Goal: Task Accomplishment & Management: Complete application form

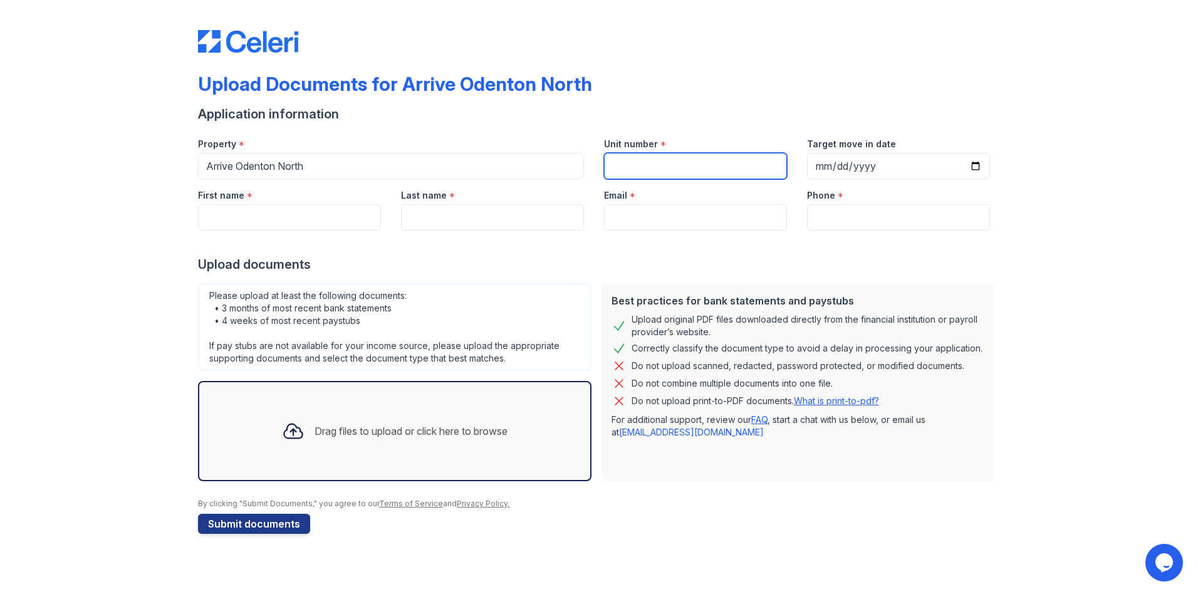
click at [696, 172] on input "Unit number" at bounding box center [695, 166] width 183 height 26
type input "202"
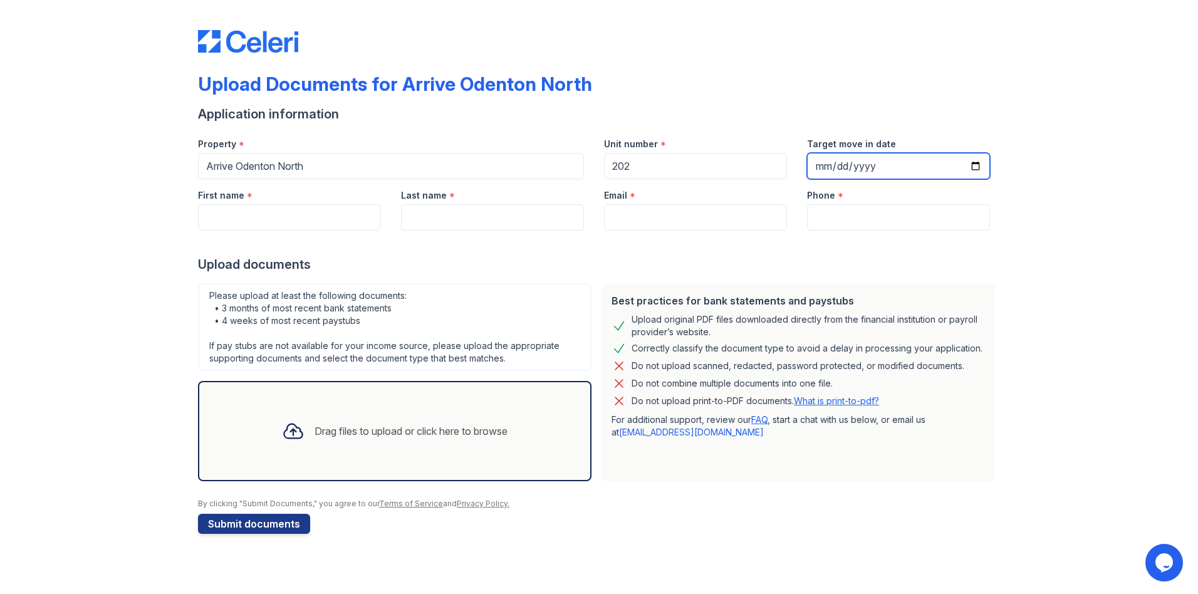
click at [986, 168] on input "Target move in date" at bounding box center [898, 166] width 183 height 26
click at [974, 166] on input "Target move in date" at bounding box center [898, 166] width 183 height 26
type input "[DATE]"
click at [253, 208] on input "First name" at bounding box center [289, 217] width 183 height 26
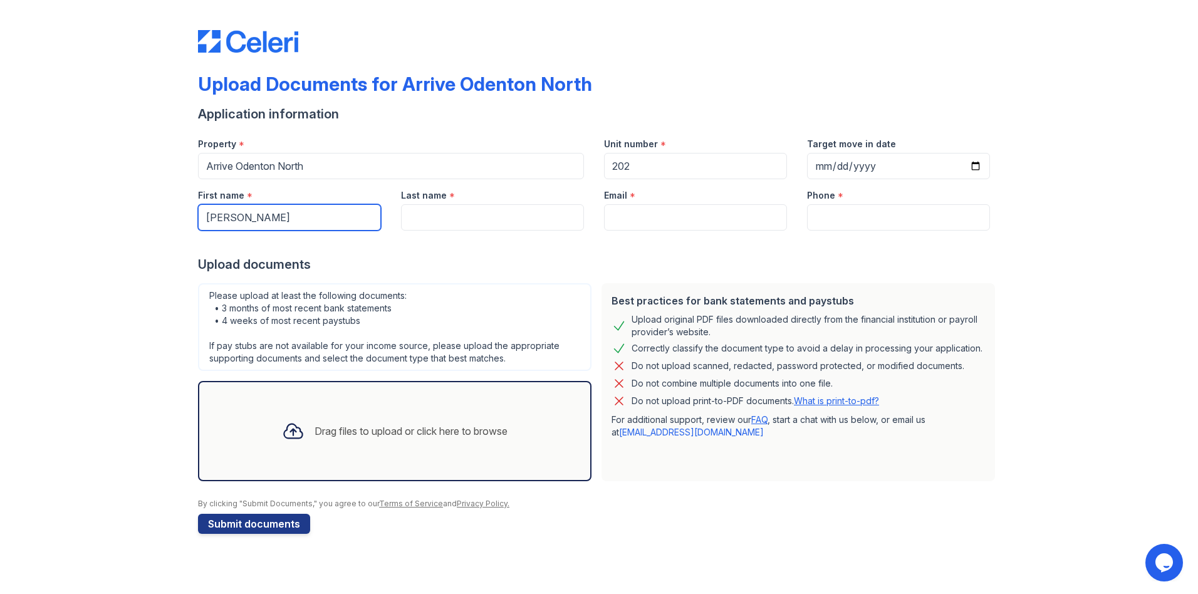
type input "[PERSON_NAME]"
click at [449, 198] on div "*" at bounding box center [452, 196] width 6 height 15
click at [460, 214] on input "Last name" at bounding box center [492, 217] width 183 height 26
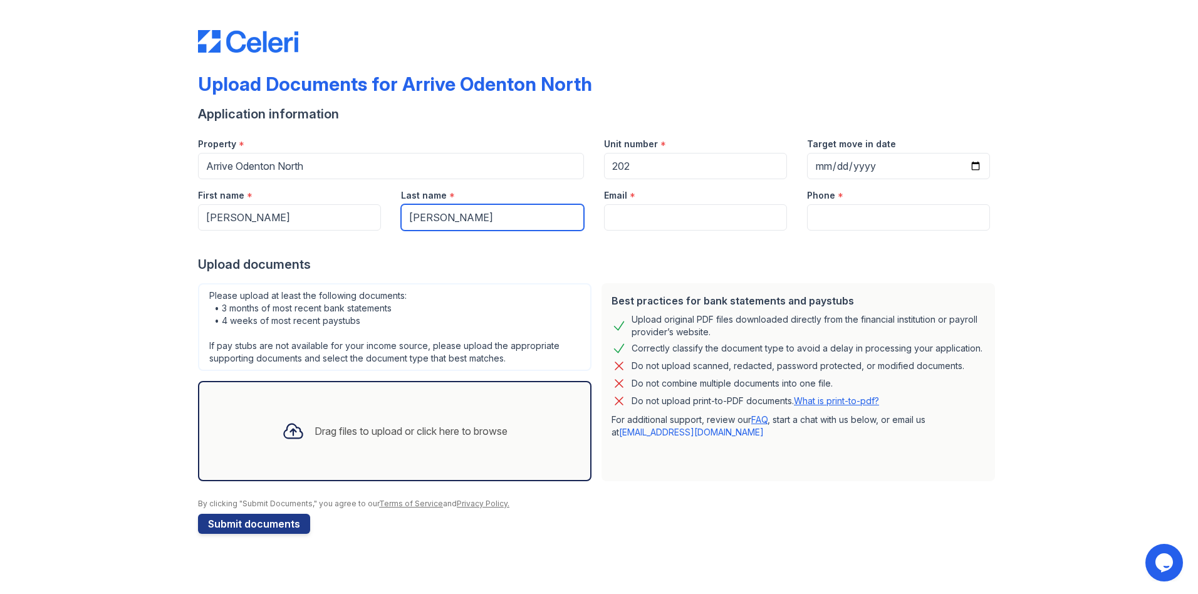
type input "[PERSON_NAME]"
click at [645, 221] on input "Email" at bounding box center [695, 217] width 183 height 26
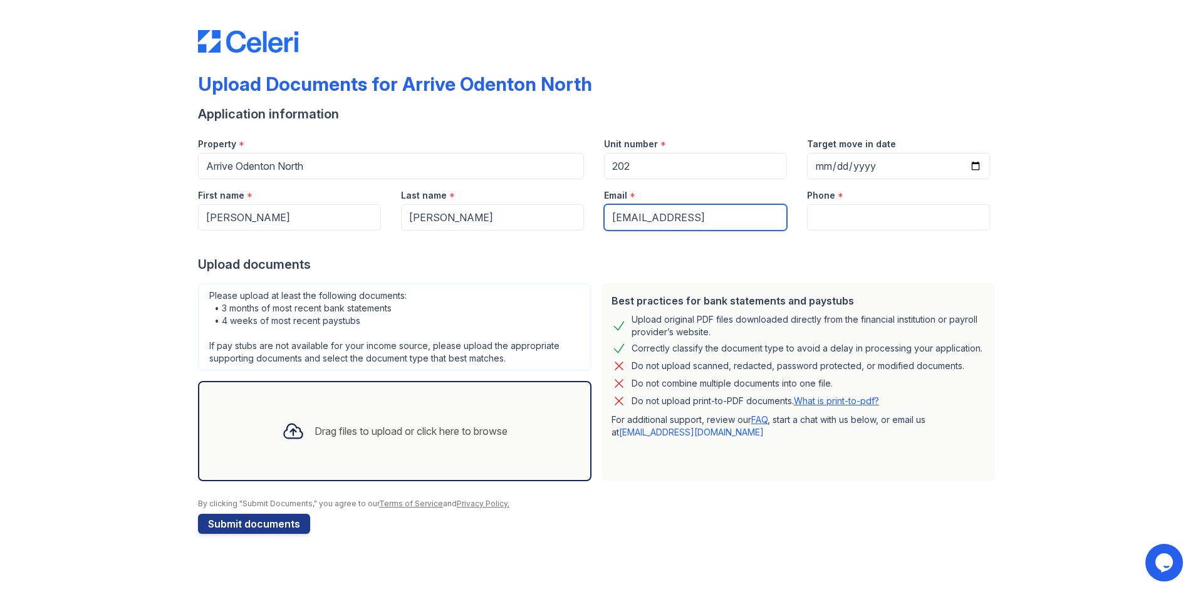
drag, startPoint x: 745, startPoint y: 219, endPoint x: 723, endPoint y: 224, distance: 23.0
click at [723, 224] on input "[EMAIL_ADDRESS]" at bounding box center [695, 217] width 183 height 26
type input "[EMAIL_ADDRESS][DOMAIN_NAME]"
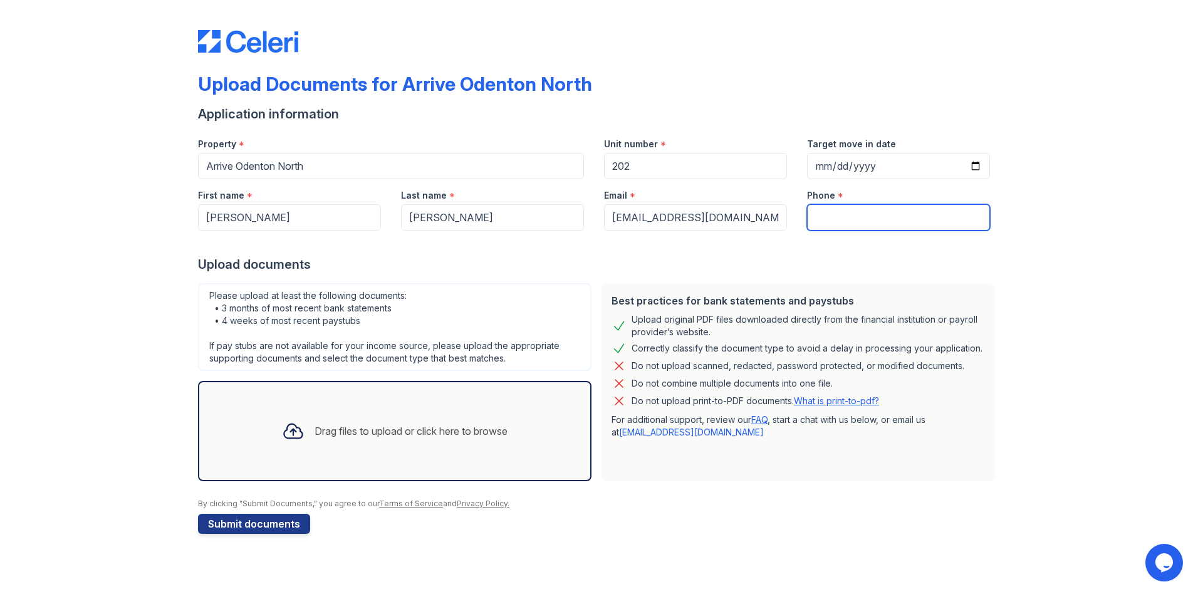
click at [860, 215] on input "Phone" at bounding box center [898, 217] width 183 height 26
type input "4707652182"
click at [24, 304] on div "Upload Documents for Arrive Odenton North Application information Property * Ar…" at bounding box center [599, 279] width 1158 height 559
click at [336, 443] on div "Drag files to upload or click here to browse" at bounding box center [395, 431] width 246 height 43
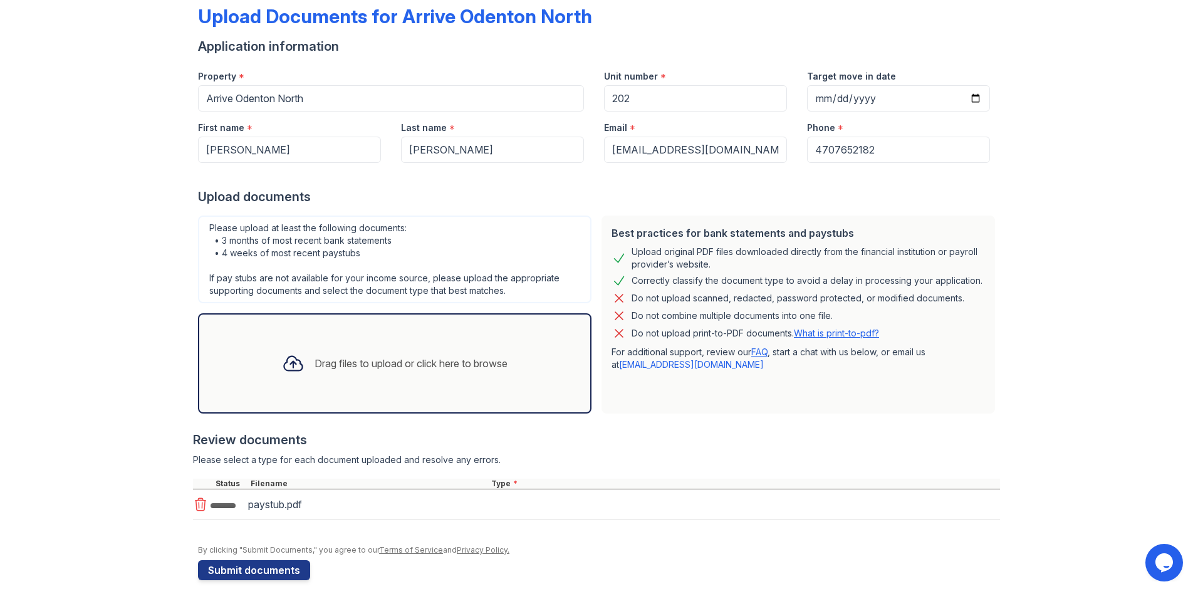
scroll to position [79, 0]
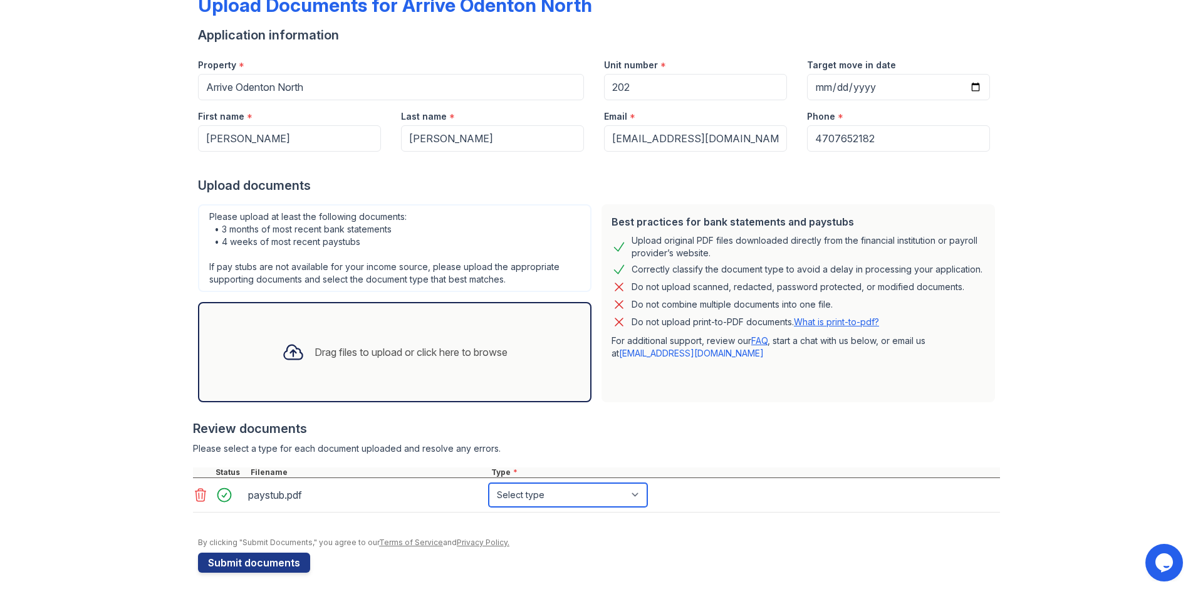
click at [551, 491] on select "Select type Paystub Bank Statement Offer Letter Tax Documents Benefit Award Let…" at bounding box center [568, 495] width 158 height 24
select select "paystub"
click at [489, 483] on select "Select type Paystub Bank Statement Offer Letter Tax Documents Benefit Award Let…" at bounding box center [568, 495] width 158 height 24
click at [573, 442] on div "Please select a type for each document uploaded and resolve any errors." at bounding box center [596, 448] width 807 height 13
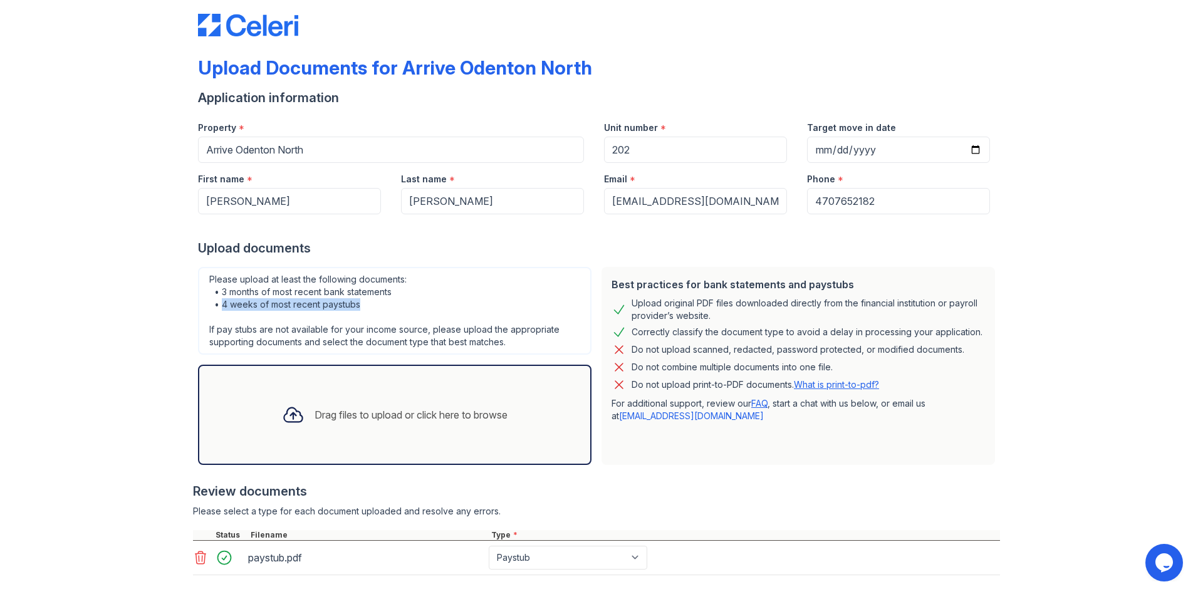
drag, startPoint x: 216, startPoint y: 305, endPoint x: 355, endPoint y: 306, distance: 138.5
click at [355, 306] on div "Please upload at least the following documents: • 3 months of most recent bank …" at bounding box center [394, 311] width 393 height 88
drag, startPoint x: 355, startPoint y: 306, endPoint x: 338, endPoint y: 310, distance: 17.3
click at [338, 310] on div "Please upload at least the following documents: • 3 months of most recent bank …" at bounding box center [394, 311] width 393 height 88
drag, startPoint x: 220, startPoint y: 291, endPoint x: 421, endPoint y: 291, distance: 201.1
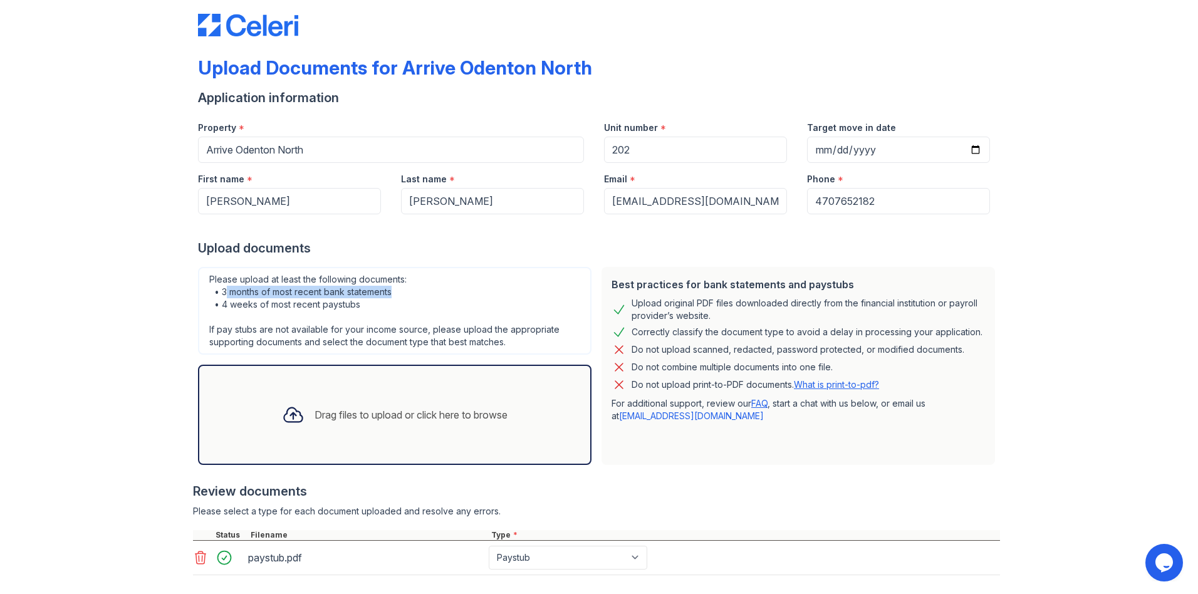
click at [421, 291] on div "Please upload at least the following documents: • 3 months of most recent bank …" at bounding box center [394, 311] width 393 height 88
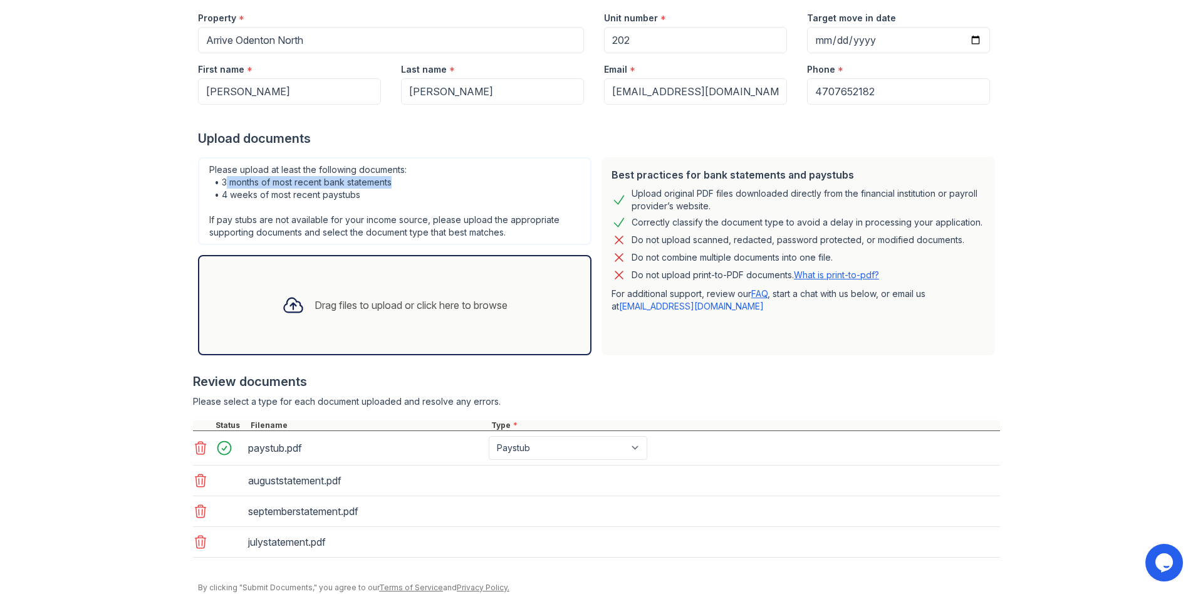
scroll to position [175, 0]
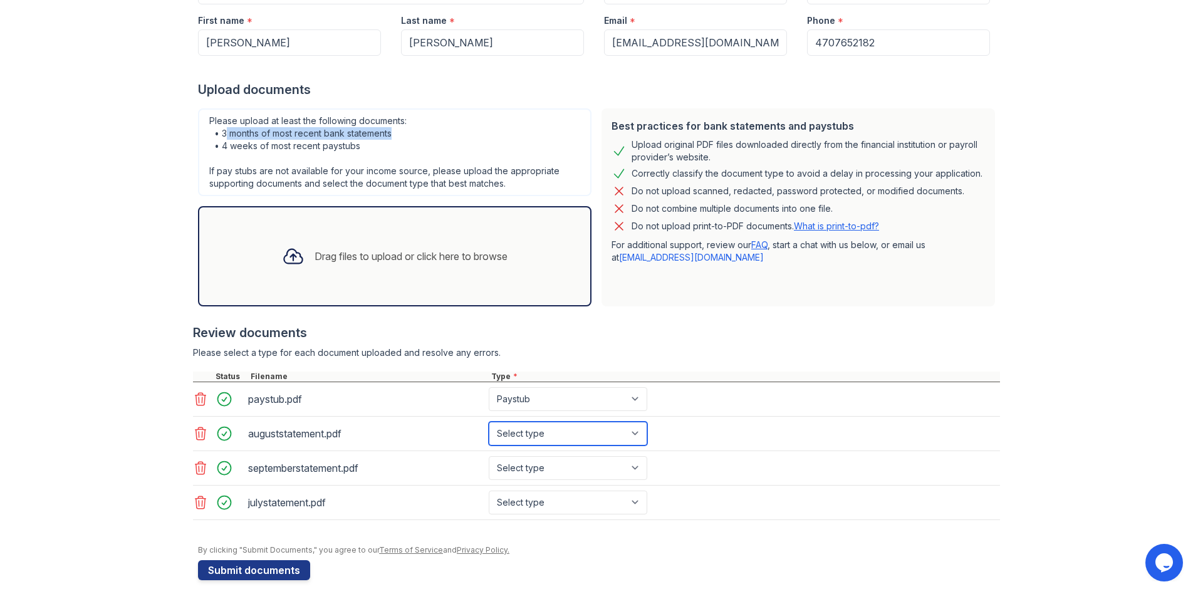
click at [549, 431] on select "Select type Paystub Bank Statement Offer Letter Tax Documents Benefit Award Let…" at bounding box center [568, 434] width 158 height 24
select select "bank_statement"
click at [489, 422] on select "Select type Paystub Bank Statement Offer Letter Tax Documents Benefit Award Let…" at bounding box center [568, 434] width 158 height 24
click at [537, 474] on select "Select type Paystub Bank Statement Offer Letter Tax Documents Benefit Award Let…" at bounding box center [568, 468] width 158 height 24
select select "bank_statement"
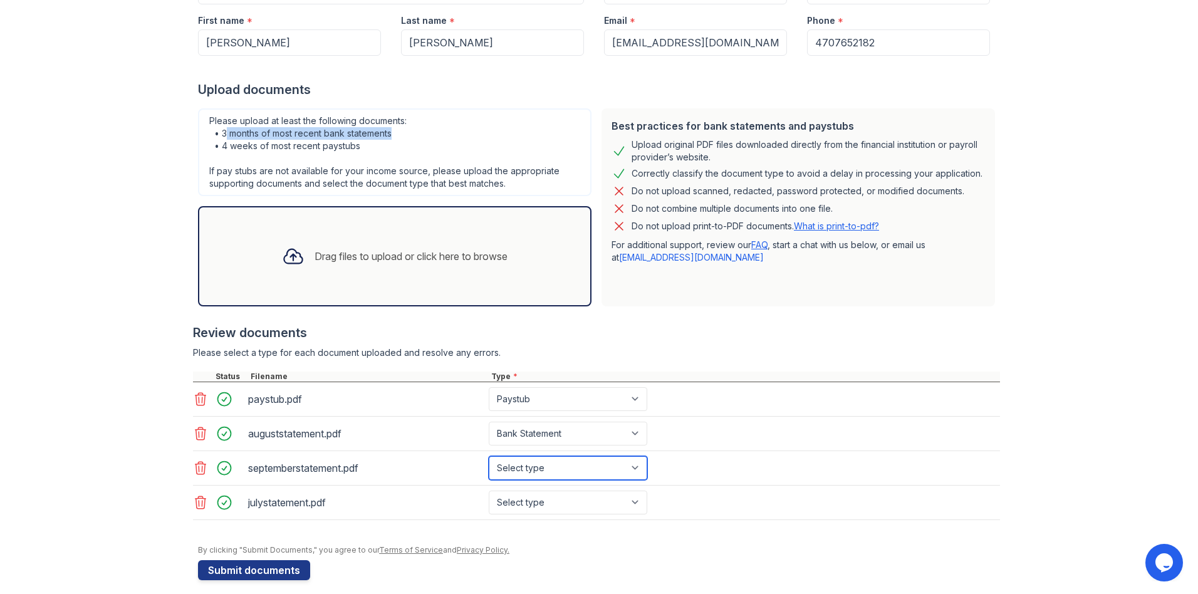
click at [489, 456] on select "Select type Paystub Bank Statement Offer Letter Tax Documents Benefit Award Let…" at bounding box center [568, 468] width 158 height 24
click at [535, 501] on select "Select type Paystub Bank Statement Offer Letter Tax Documents Benefit Award Let…" at bounding box center [568, 503] width 158 height 24
select select "bank_statement"
click at [489, 491] on select "Select type Paystub Bank Statement Offer Letter Tax Documents Benefit Award Let…" at bounding box center [568, 503] width 158 height 24
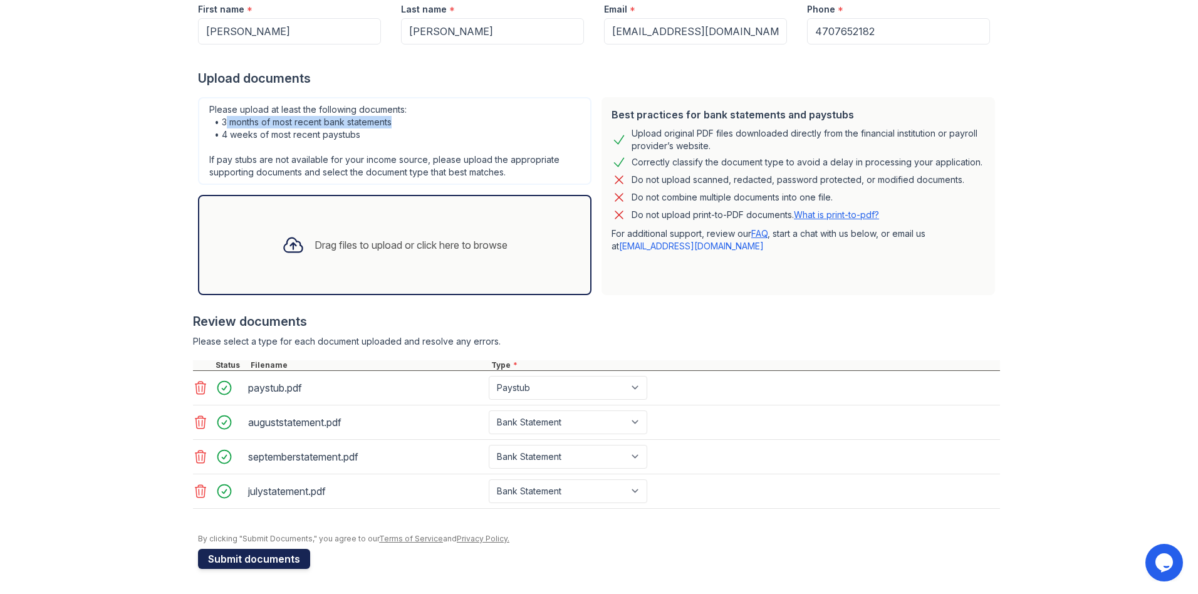
click at [245, 552] on button "Submit documents" at bounding box center [254, 559] width 112 height 20
